Goal: Transaction & Acquisition: Purchase product/service

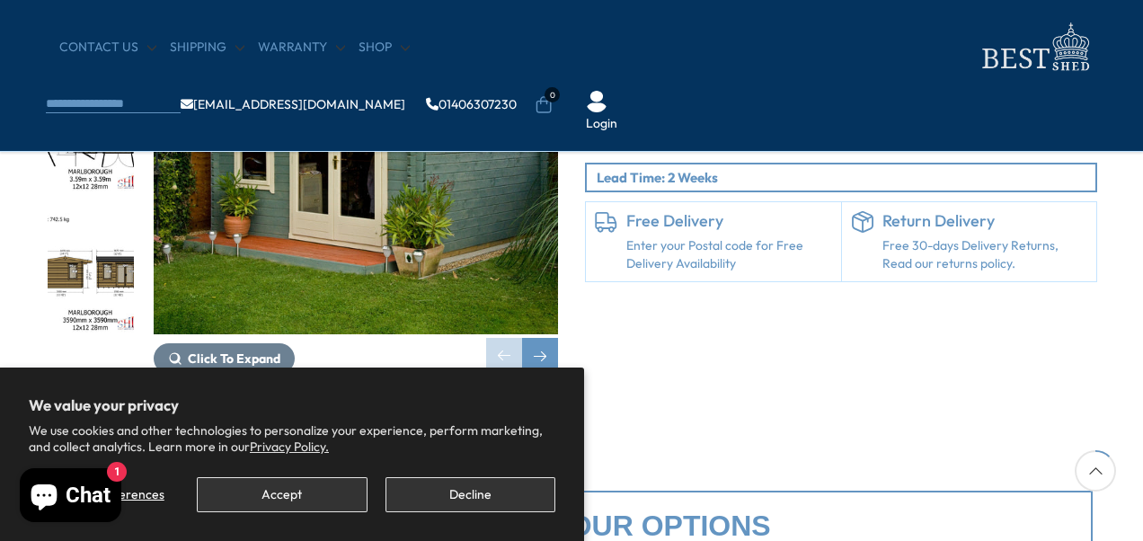
scroll to position [270, 0]
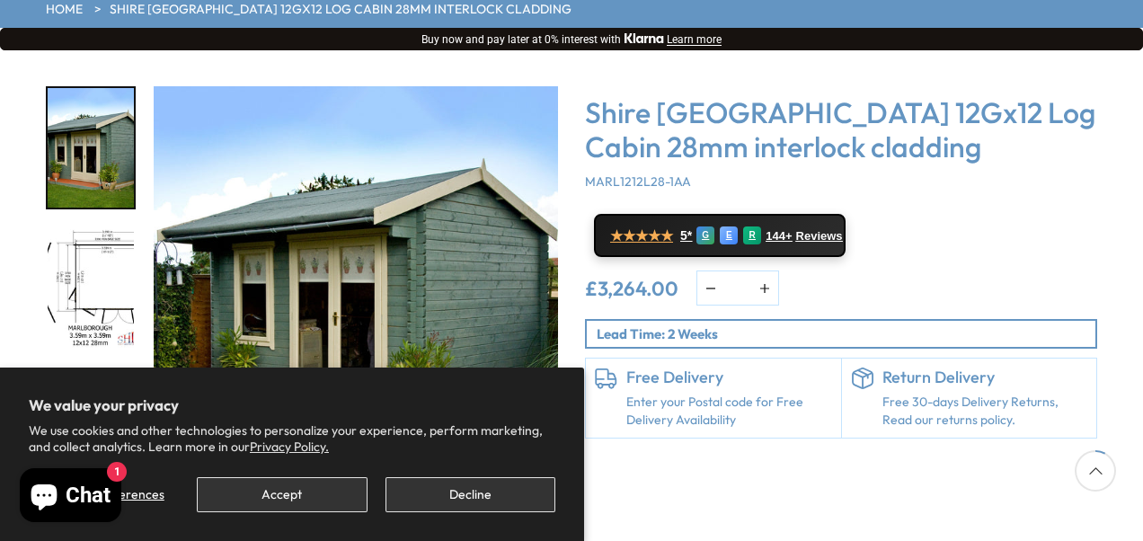
click at [89, 229] on img "2 / 18" at bounding box center [91, 288] width 86 height 119
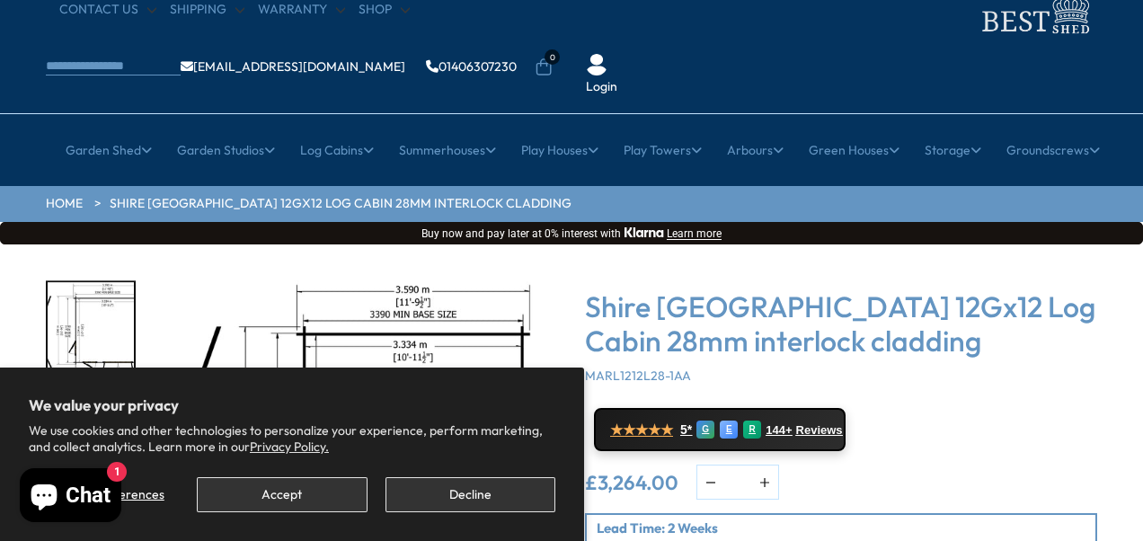
scroll to position [0, 0]
